Goal: Task Accomplishment & Management: Use online tool/utility

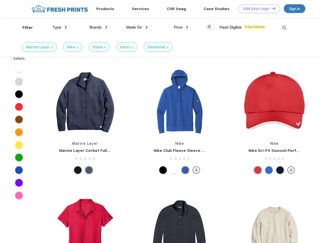
click at [257, 9] on link "Add your Logo Design Tool" at bounding box center [259, 8] width 42 height 9
click at [0, 0] on div "Design Tool" at bounding box center [0, 0] width 0 height 0
click at [271, 8] on link "Add your Logo Design Tool" at bounding box center [259, 8] width 42 height 9
click at [24, 28] on div "Filter" at bounding box center [27, 28] width 10 height 6
click at [60, 27] on span "Type" at bounding box center [56, 27] width 9 height 5
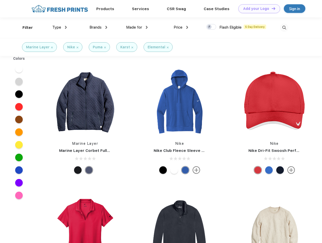
click at [98, 27] on span "Brands" at bounding box center [95, 27] width 12 height 5
click at [137, 27] on span "Made for" at bounding box center [134, 27] width 16 height 5
click at [181, 27] on span "Price" at bounding box center [178, 27] width 9 height 5
click at [211, 27] on div at bounding box center [211, 27] width 10 height 6
click at [210, 27] on input "checkbox" at bounding box center [207, 25] width 3 height 3
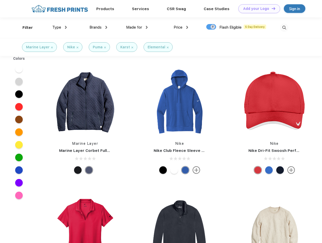
click at [284, 28] on img at bounding box center [284, 28] width 8 height 8
